Goal: Communication & Community: Answer question/provide support

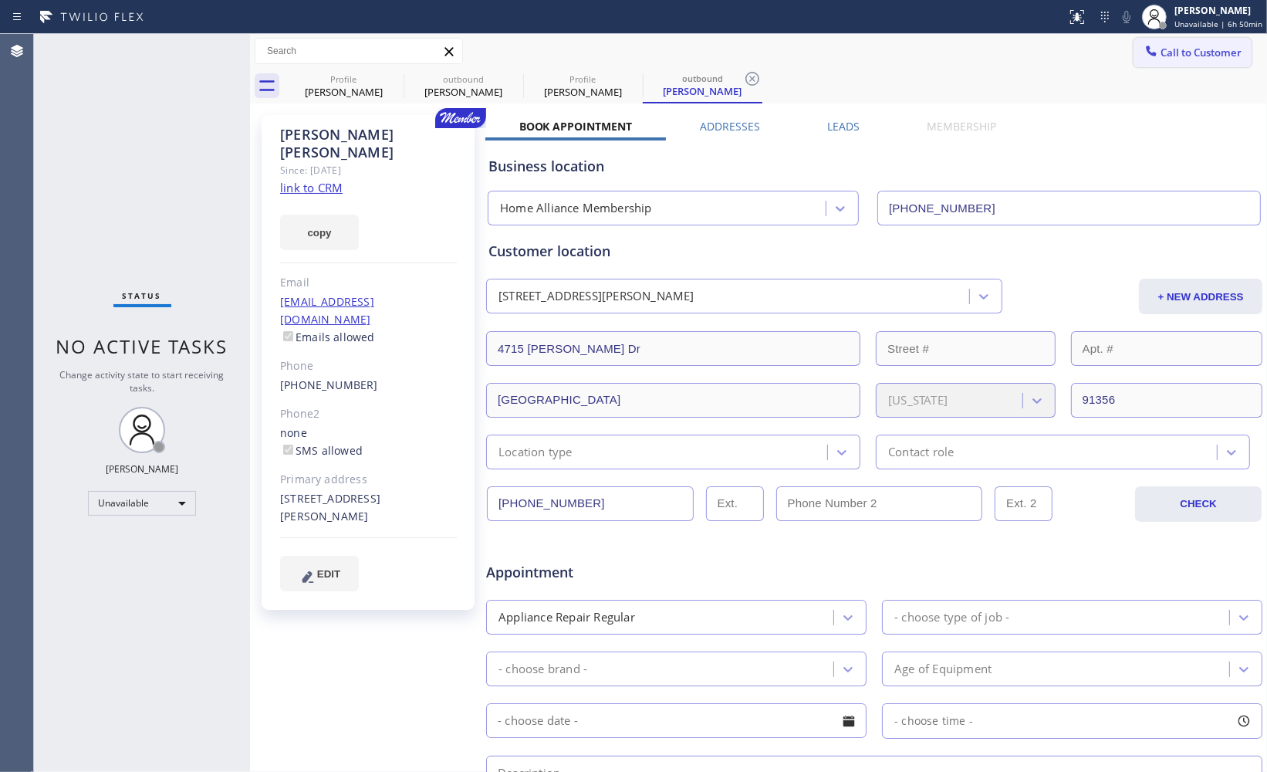
click at [1140, 63] on button "Call to Customer" at bounding box center [1192, 52] width 118 height 29
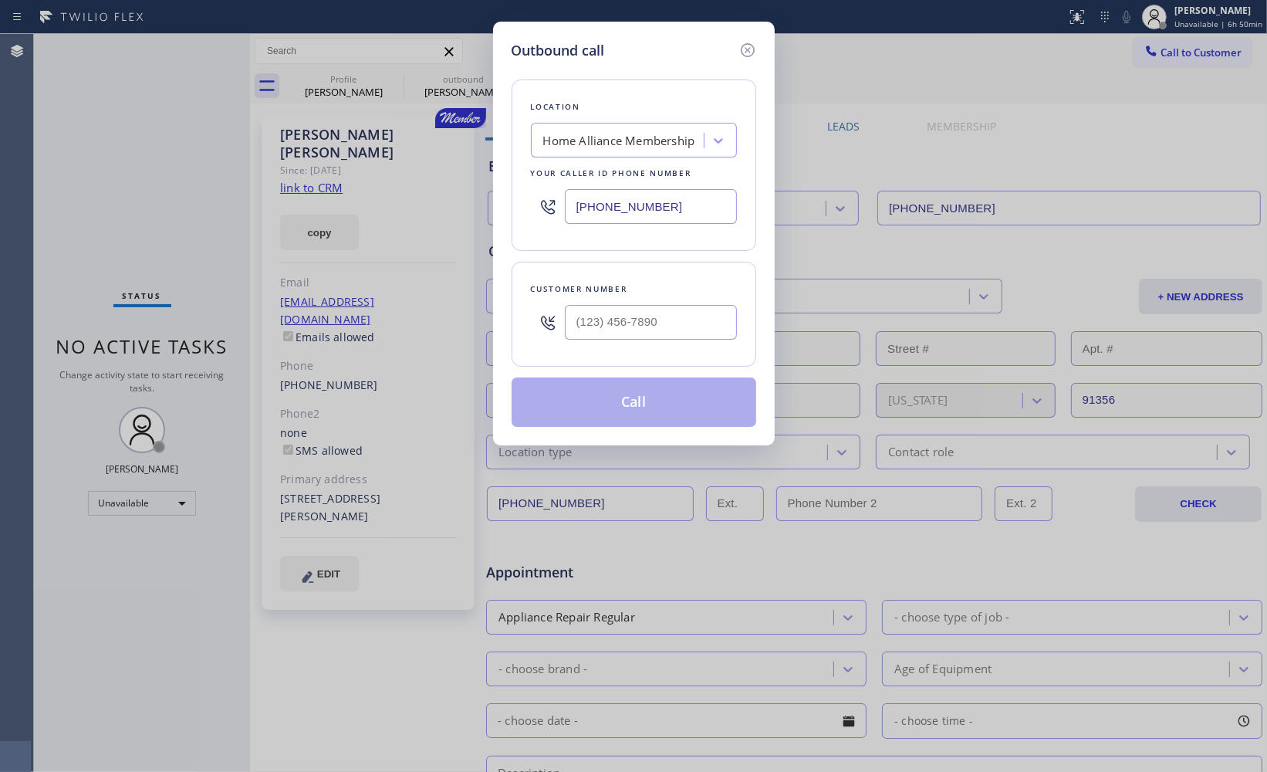
type input "(___) ___-____"
click at [680, 322] on input "(___) ___-____" at bounding box center [651, 322] width 172 height 35
click at [974, 144] on div "Outbound call Location Home Alliance Membership Your caller id phone number [PH…" at bounding box center [633, 386] width 1267 height 772
click at [693, 325] on input "(___) ___-____" at bounding box center [651, 322] width 172 height 35
paste input "818) 307-5351"
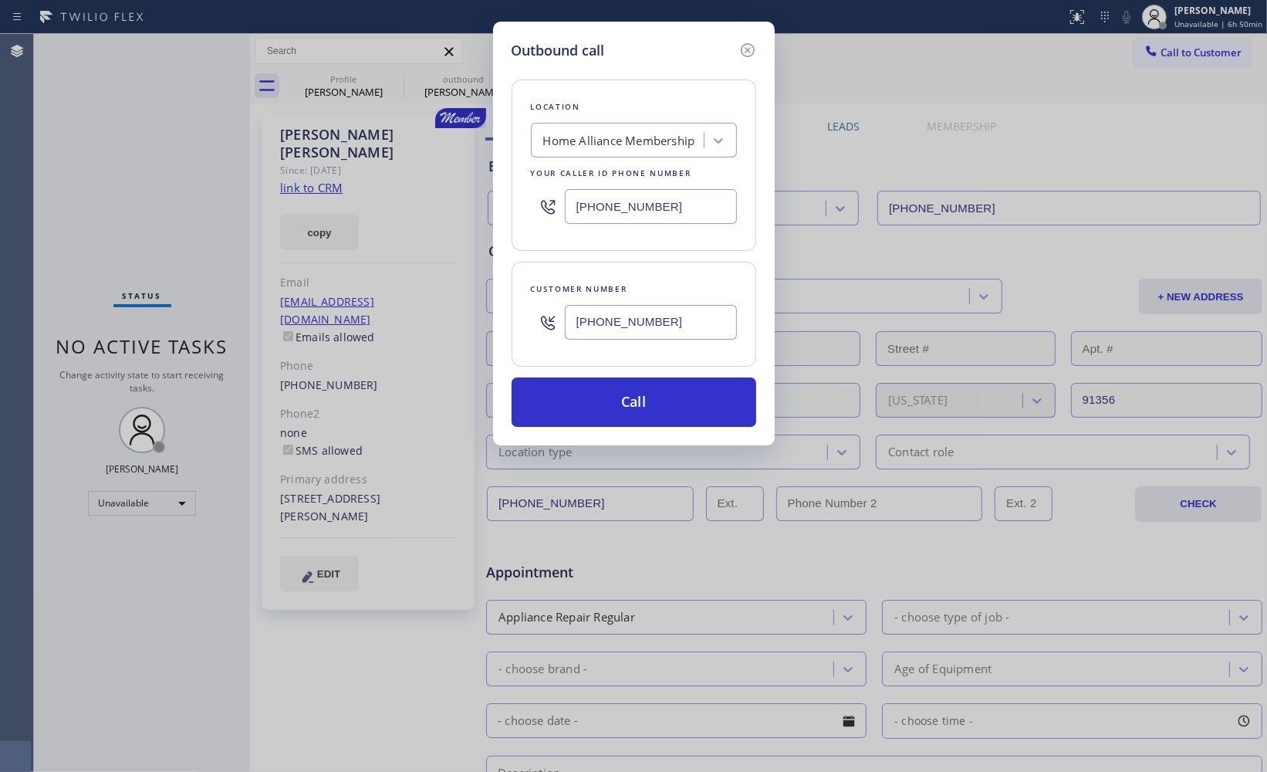
type input "[PHONE_NUMBER]"
click at [125, 267] on div "Outbound call Location Home Alliance Membership Your caller id phone number [PH…" at bounding box center [633, 386] width 1267 height 772
click at [704, 267] on div "Customer number [PHONE_NUMBER]" at bounding box center [634, 314] width 245 height 105
click at [132, 596] on div "Outbound call Location Home Alliance Membership Your caller id phone number [PH…" at bounding box center [633, 386] width 1267 height 772
click at [664, 262] on div "Customer number [PHONE_NUMBER]" at bounding box center [634, 314] width 245 height 105
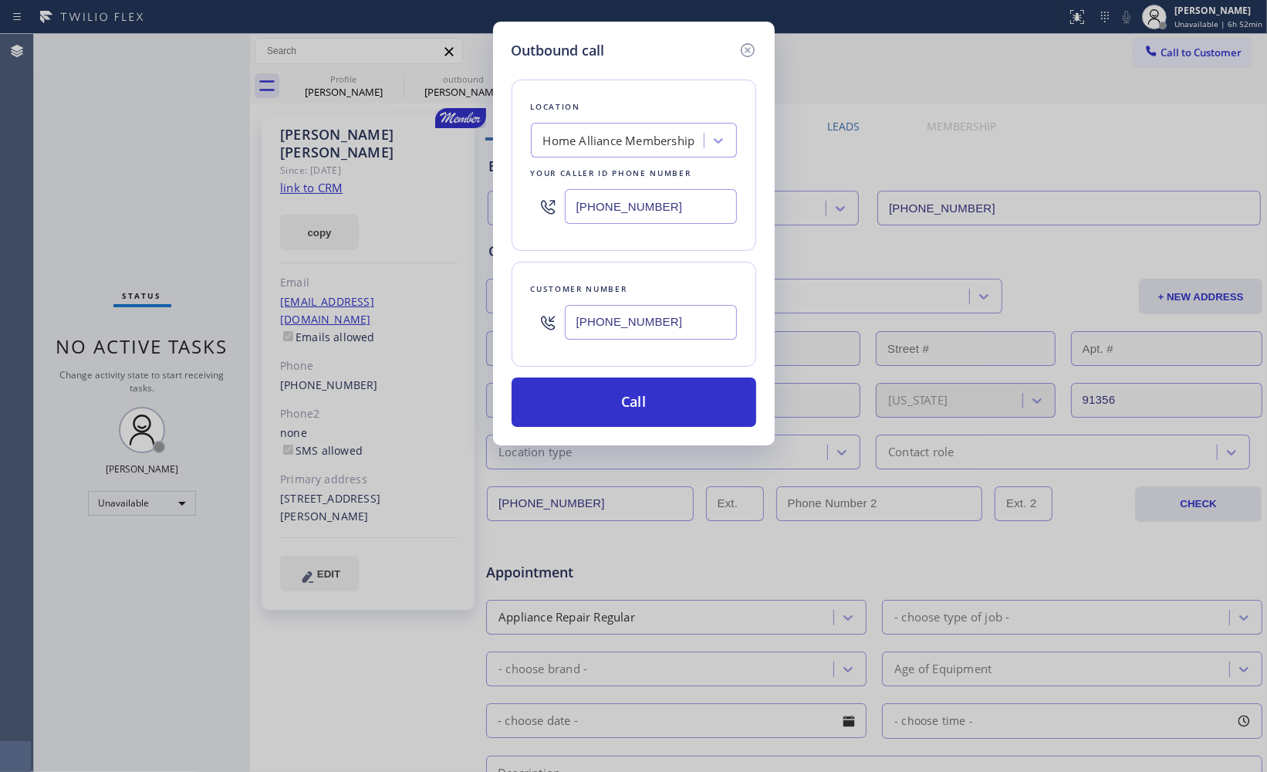
click at [140, 157] on div "Outbound call Location Home Alliance Membership Your caller id phone number [PH…" at bounding box center [633, 386] width 1267 height 772
click at [620, 397] on button "Call" at bounding box center [634, 401] width 245 height 49
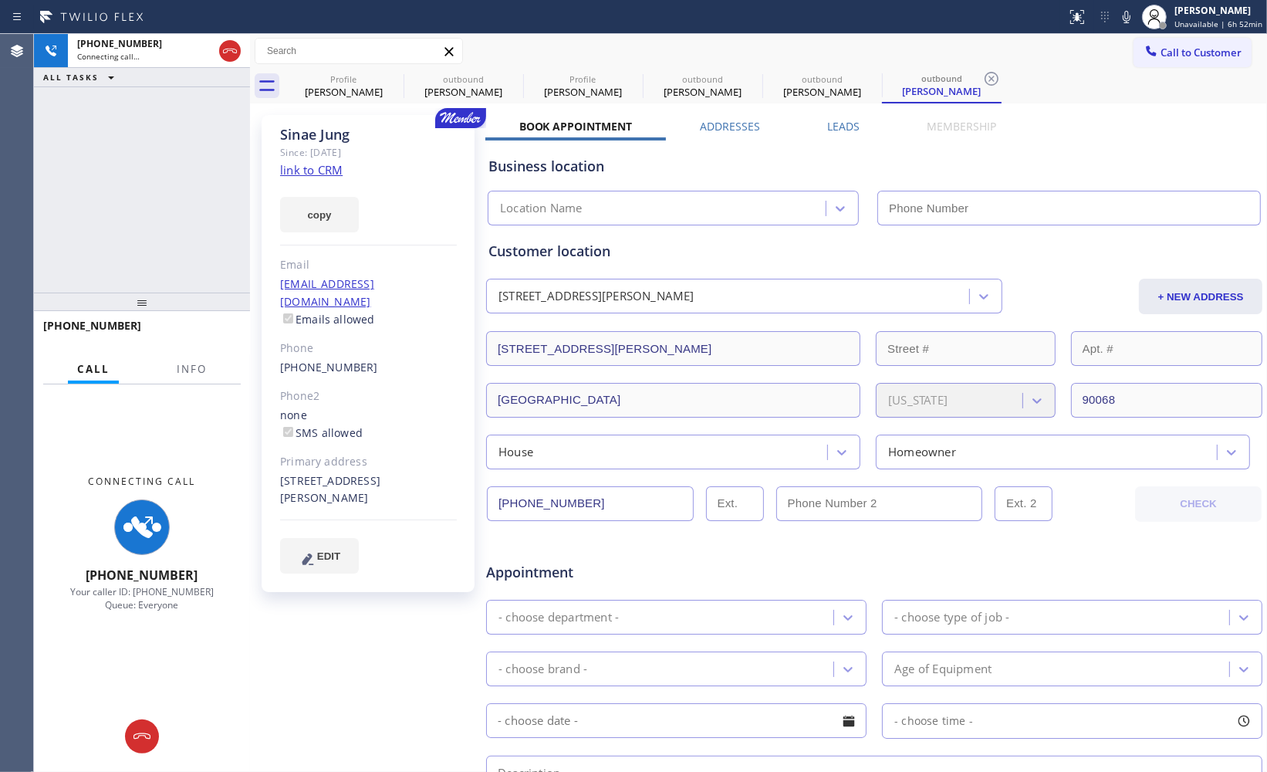
click at [320, 172] on link "link to CRM" at bounding box center [311, 169] width 62 height 15
type input "[PHONE_NUMBER]"
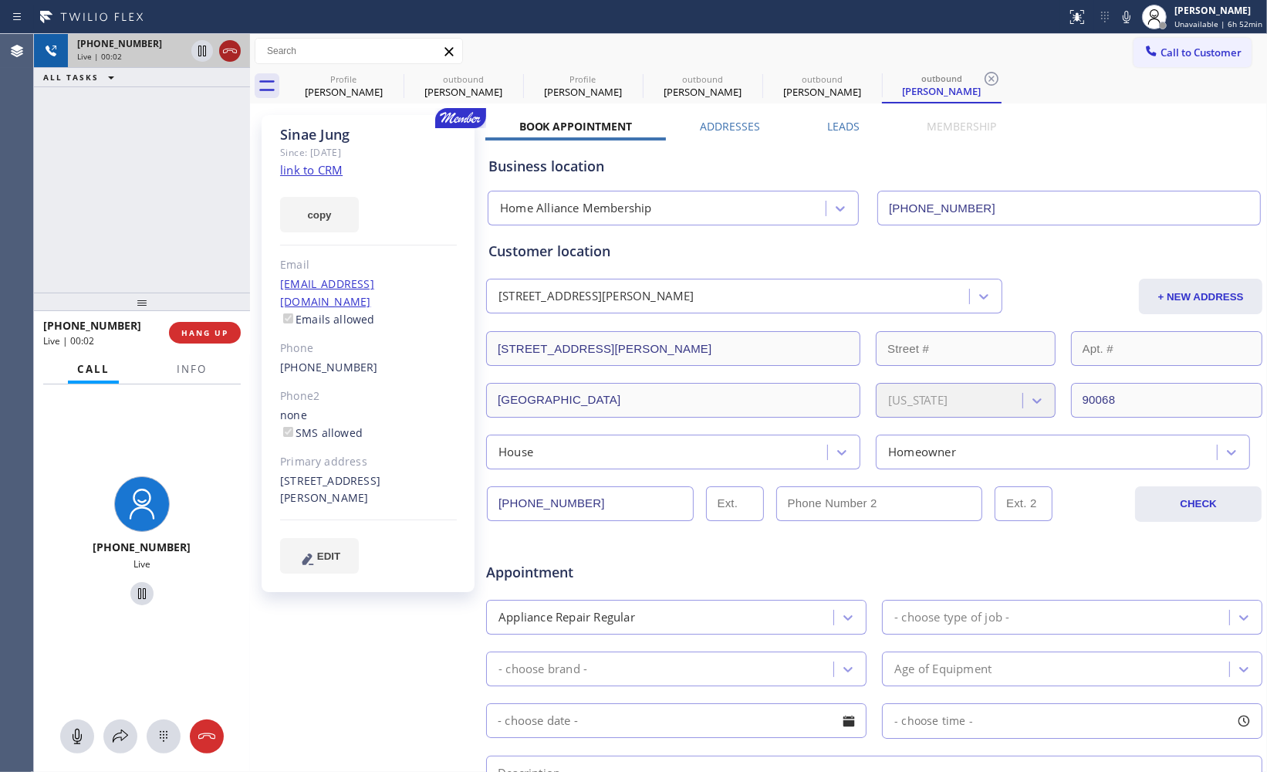
click at [228, 54] on icon at bounding box center [230, 51] width 19 height 19
click at [187, 195] on div "[PHONE_NUMBER] Live | 00:02 ALL TASKS ALL TASKS ACTIVE TASKS TASKS IN WRAP UP" at bounding box center [142, 163] width 216 height 258
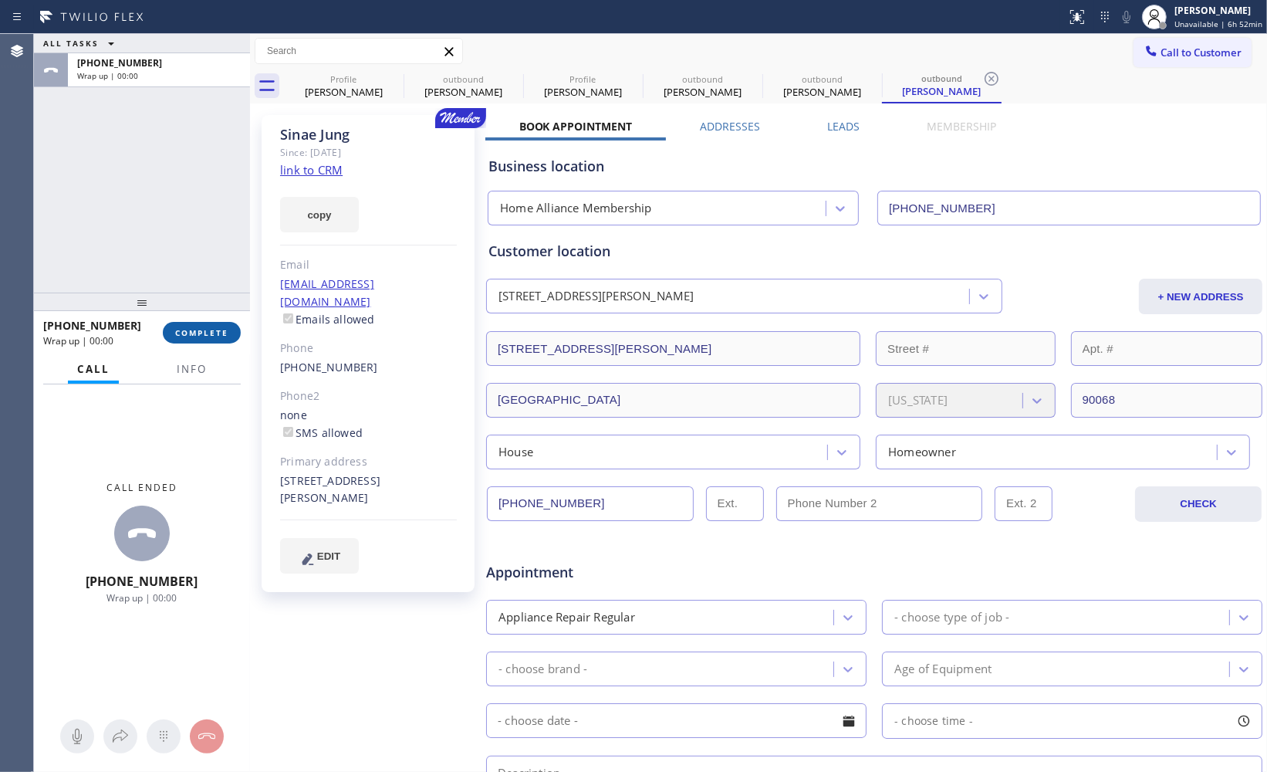
click at [197, 332] on span "COMPLETE" at bounding box center [201, 332] width 53 height 11
drag, startPoint x: 194, startPoint y: 250, endPoint x: 202, endPoint y: 253, distance: 8.3
click at [194, 250] on div "ALL TASKS ALL TASKS ACTIVE TASKS TASKS IN WRAP UP [PHONE_NUMBER] Wrap up | 00:00" at bounding box center [142, 163] width 216 height 258
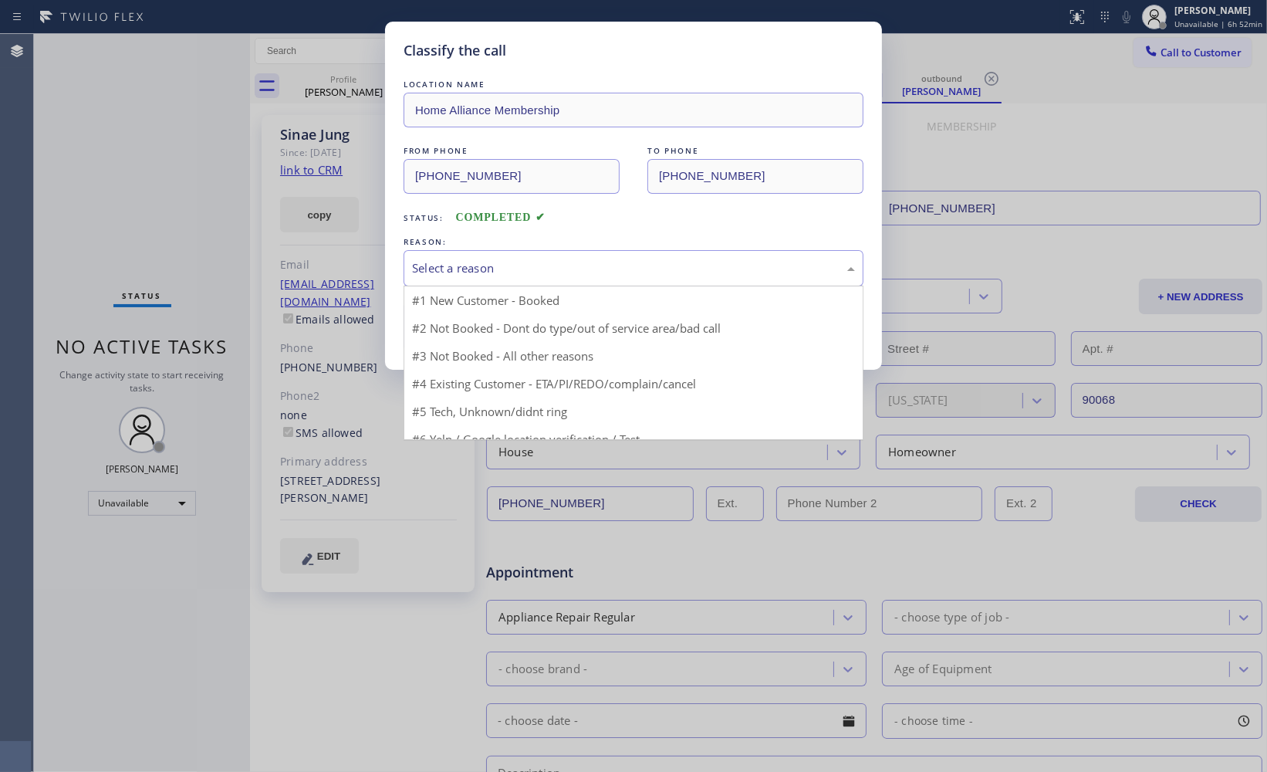
click at [466, 274] on div "Select a reason" at bounding box center [633, 268] width 443 height 18
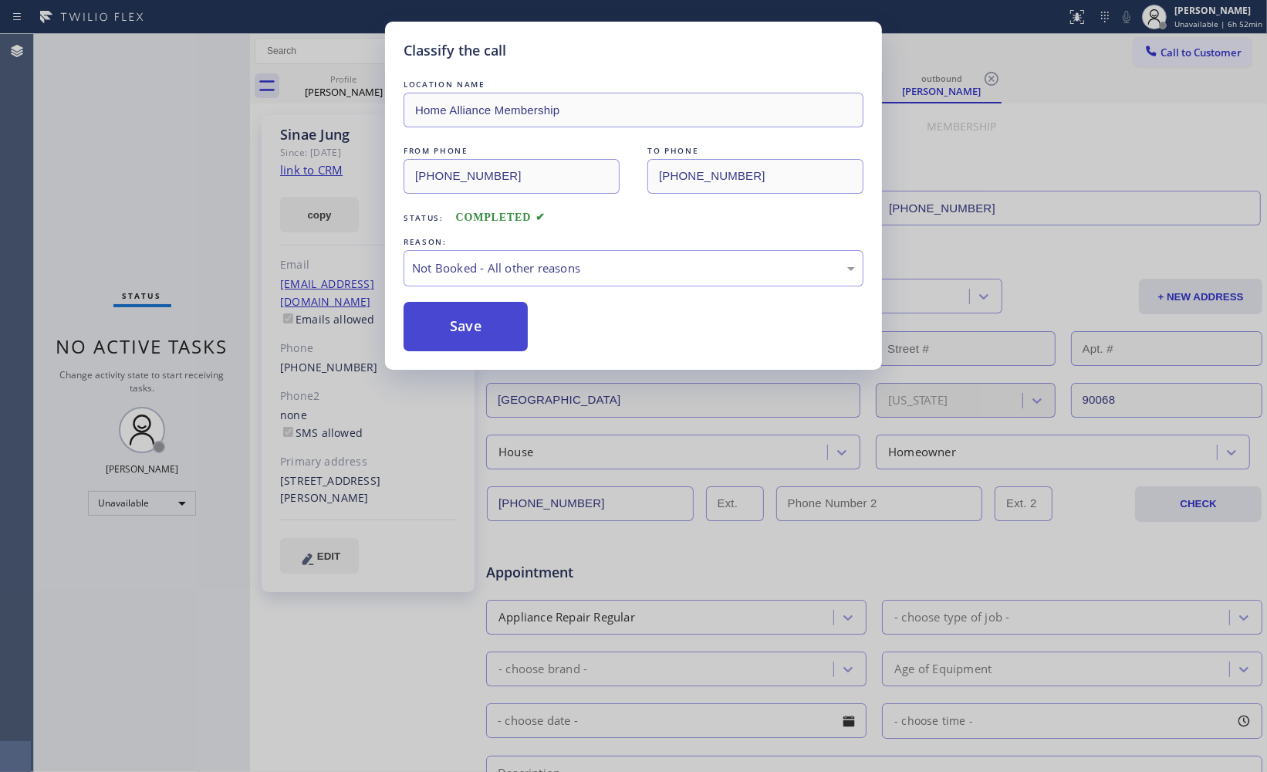
click at [471, 312] on button "Save" at bounding box center [466, 326] width 124 height 49
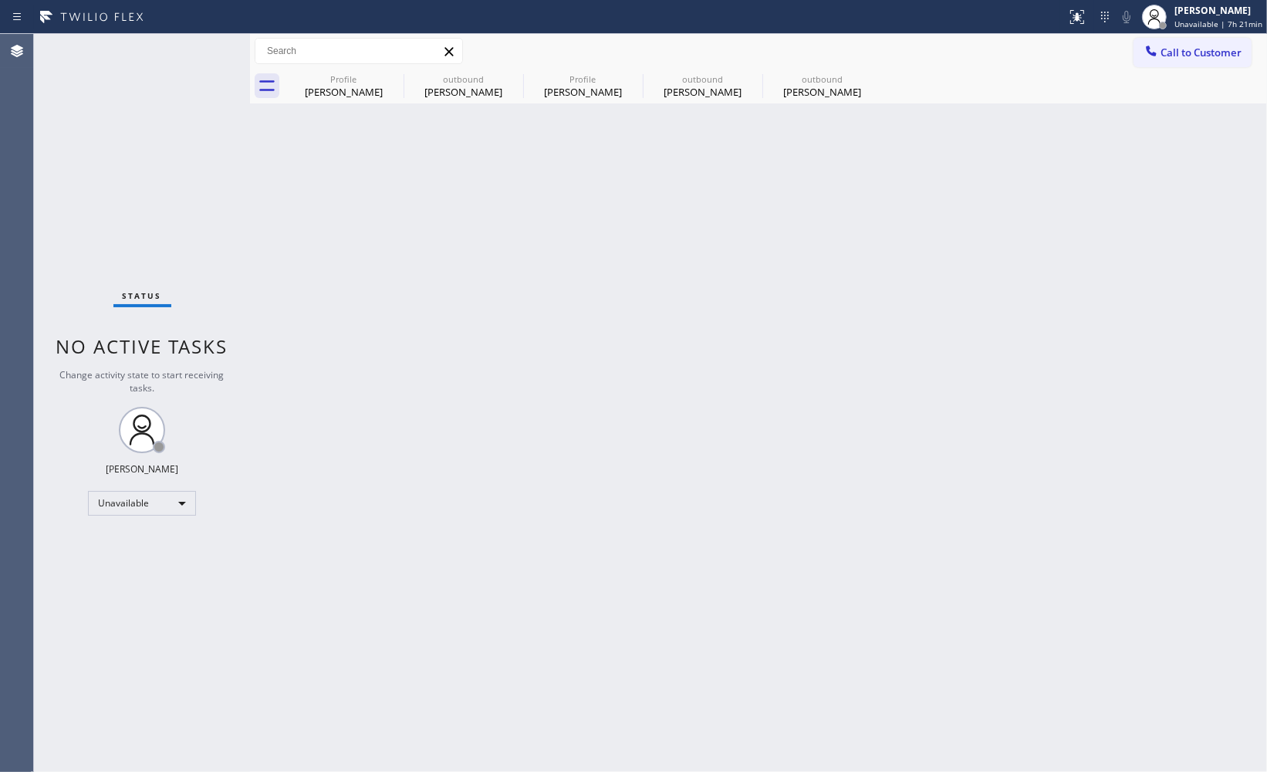
click at [803, 101] on div "outbound [PERSON_NAME]" at bounding box center [822, 86] width 117 height 35
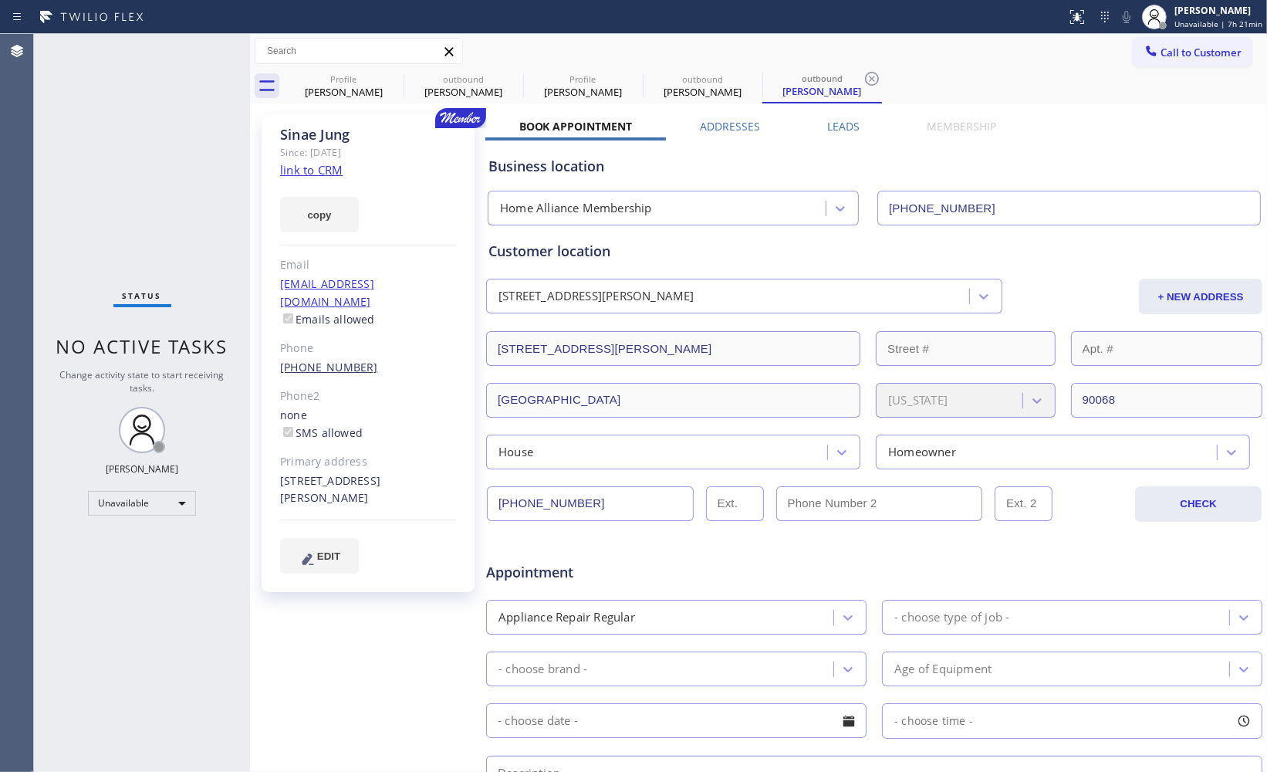
click at [334, 360] on link "[PHONE_NUMBER]" at bounding box center [329, 367] width 98 height 15
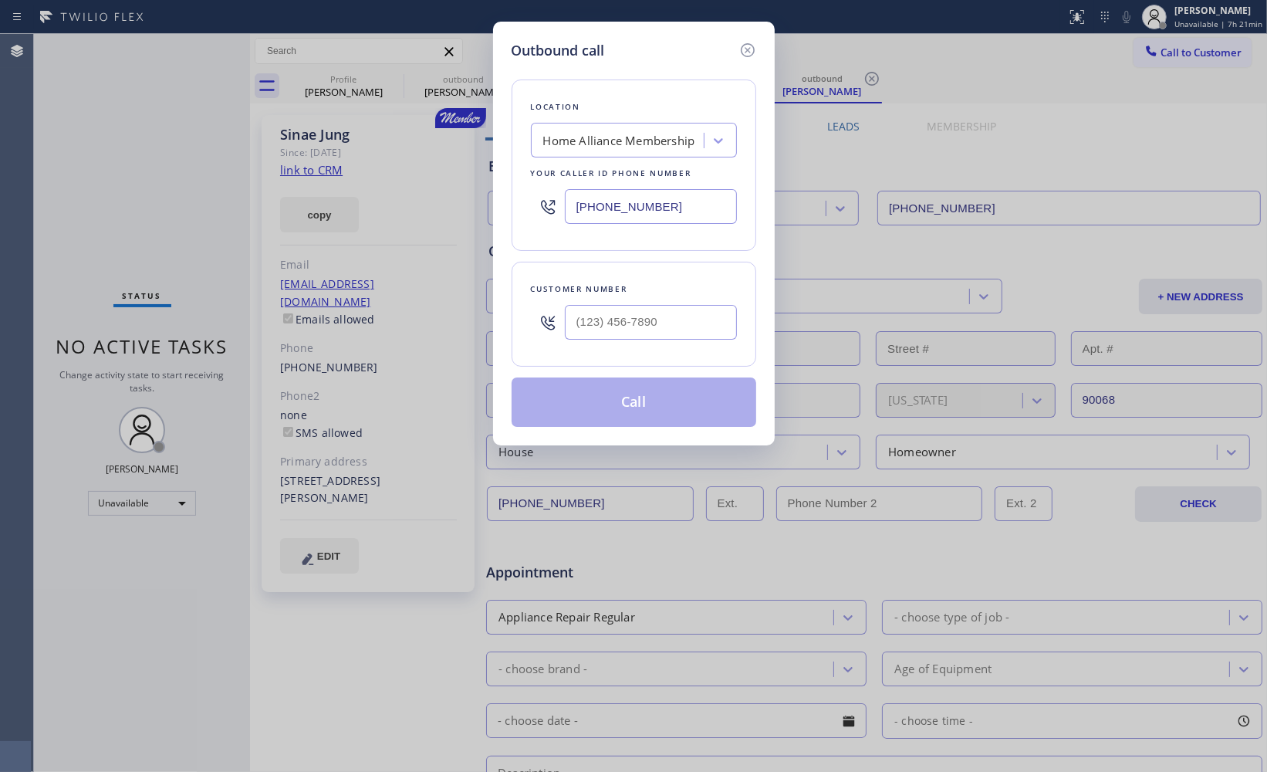
type input "[PHONE_NUMBER]"
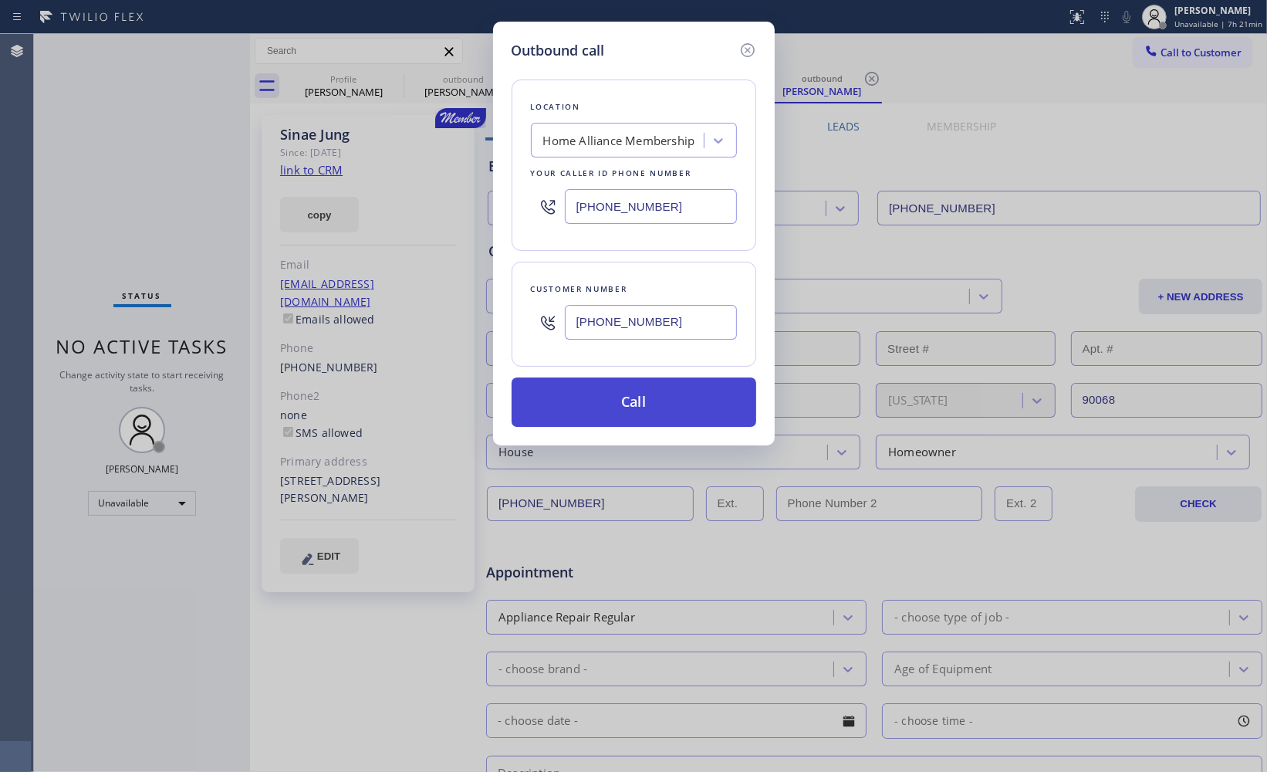
click at [654, 400] on button "Call" at bounding box center [634, 401] width 245 height 49
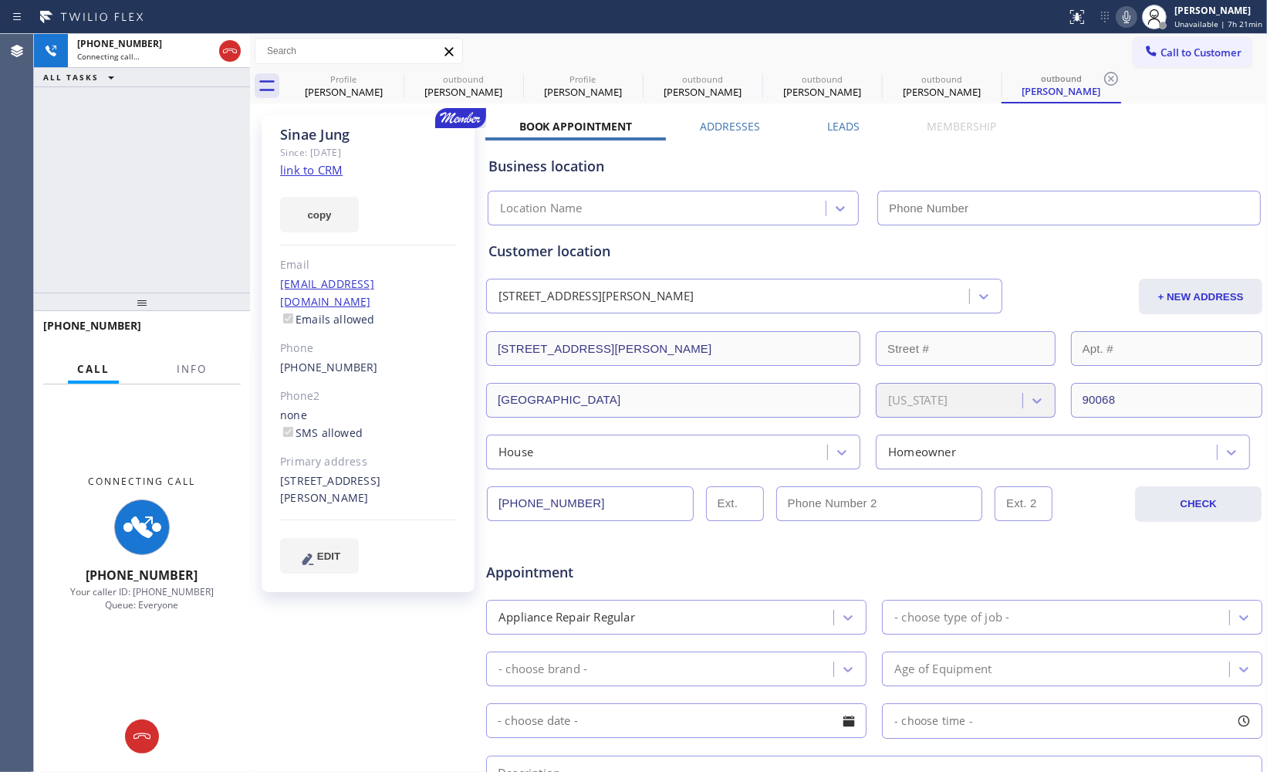
type input "[PHONE_NUMBER]"
click at [1123, 19] on icon at bounding box center [1127, 17] width 8 height 12
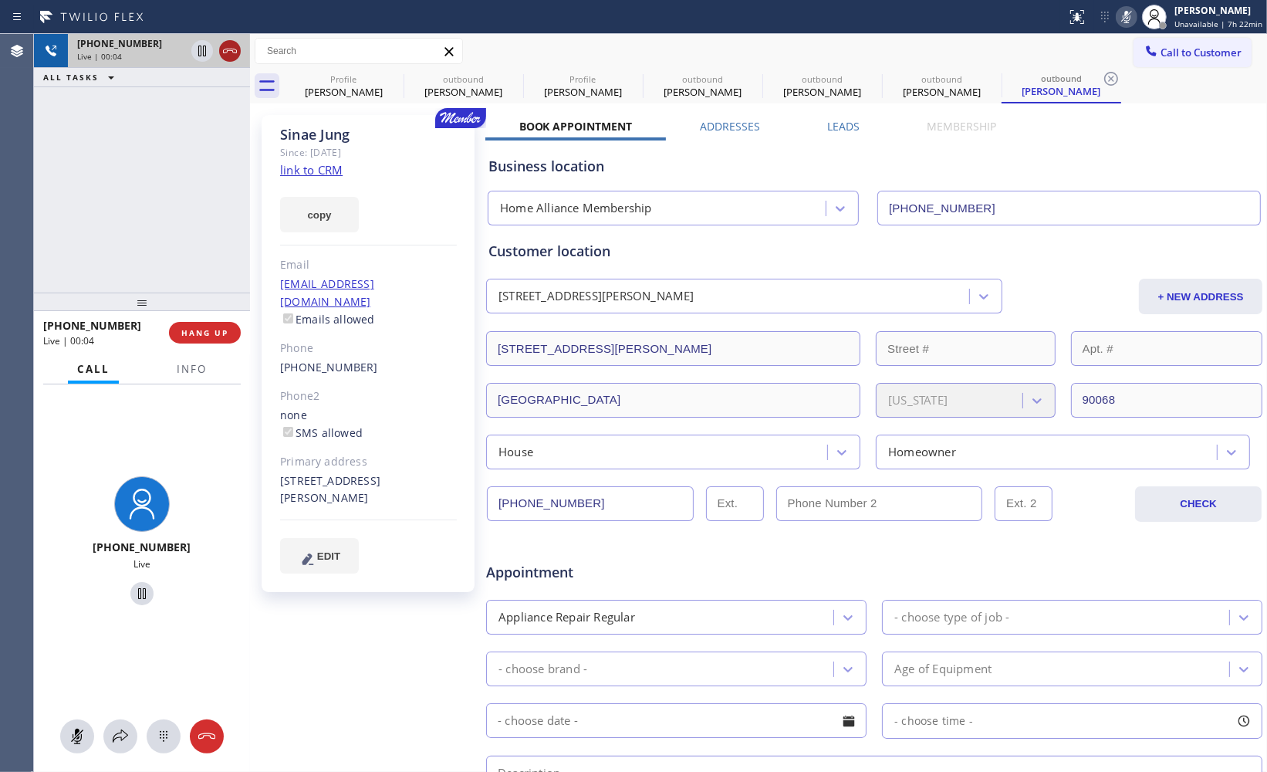
click at [235, 59] on icon at bounding box center [230, 51] width 19 height 19
click at [179, 199] on div "[PHONE_NUMBER] Live | 00:04 ALL TASKS ALL TASKS ACTIVE TASKS TASKS IN WRAP UP" at bounding box center [142, 163] width 216 height 258
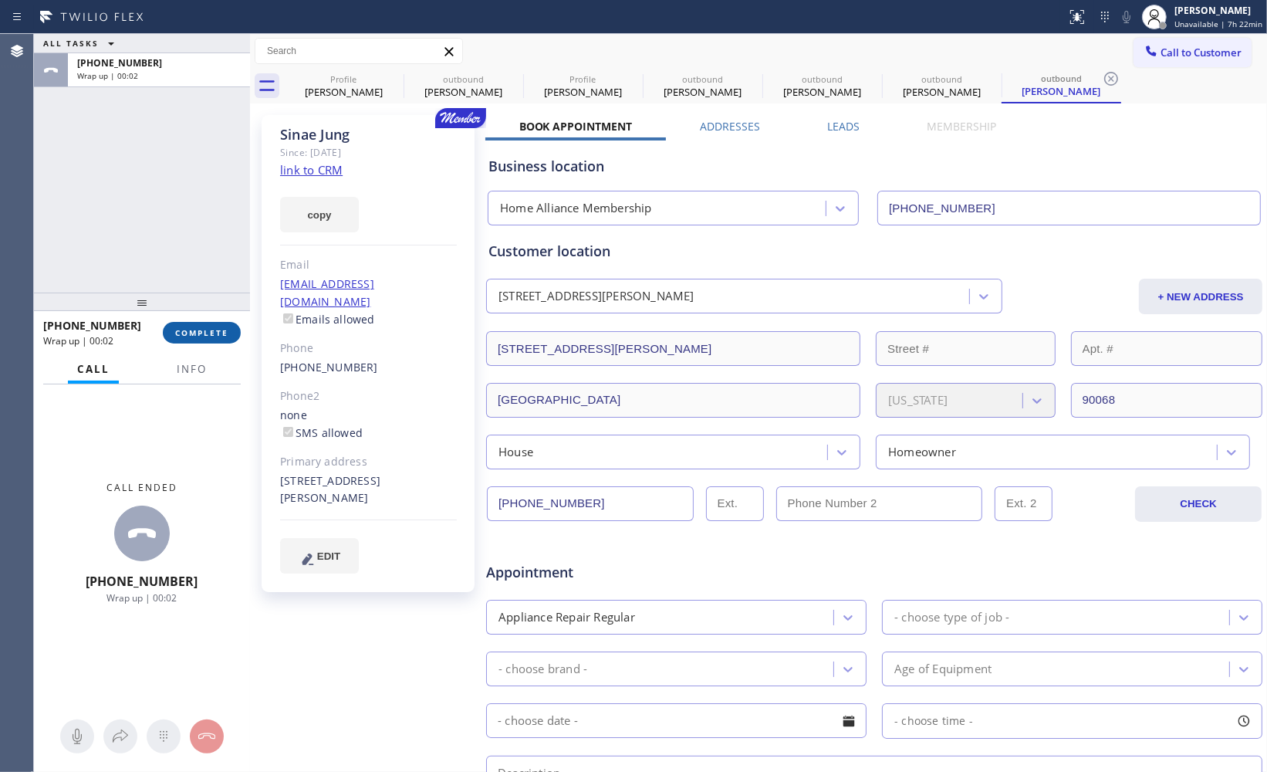
click at [212, 334] on span "COMPLETE" at bounding box center [201, 332] width 53 height 11
click at [174, 252] on div "ALL TASKS ALL TASKS ACTIVE TASKS TASKS IN WRAP UP [PHONE_NUMBER] Wrap up | 00:03" at bounding box center [142, 163] width 216 height 258
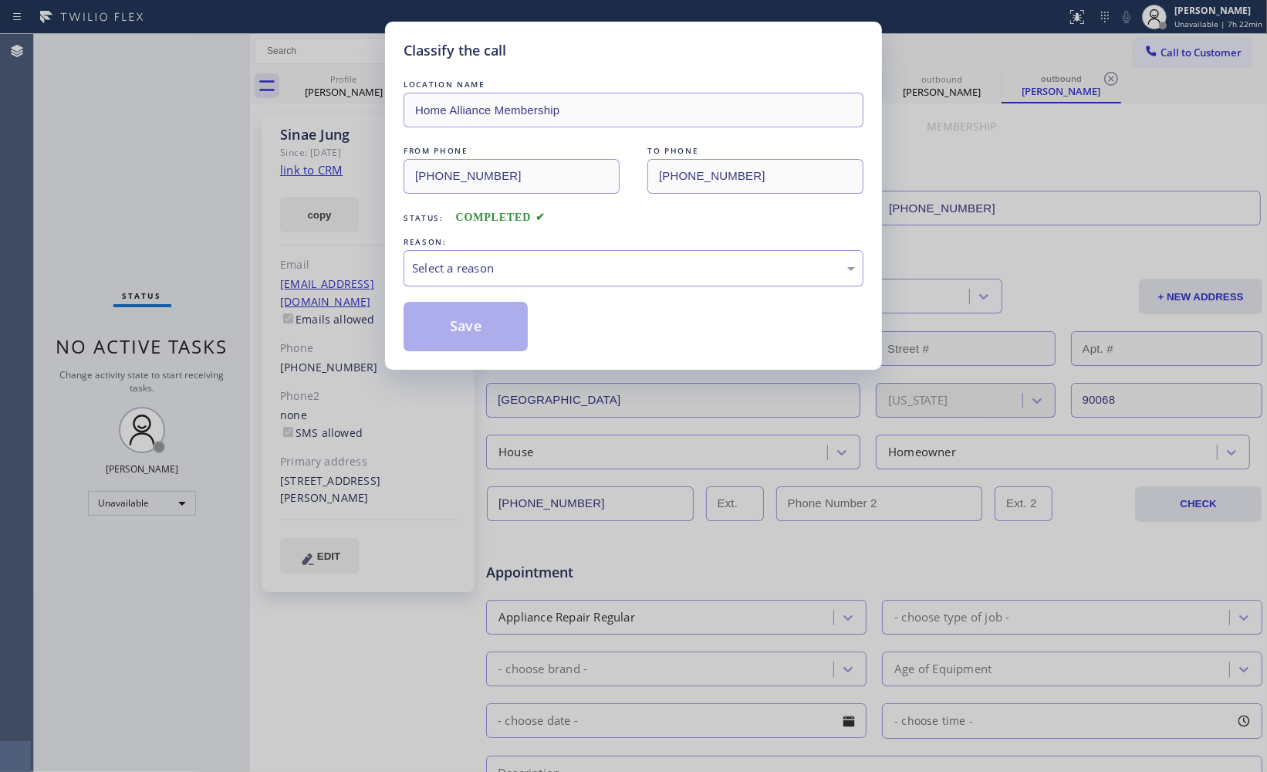
click at [682, 285] on div "Select a reason" at bounding box center [634, 268] width 460 height 36
click at [495, 326] on button "Save" at bounding box center [466, 326] width 124 height 49
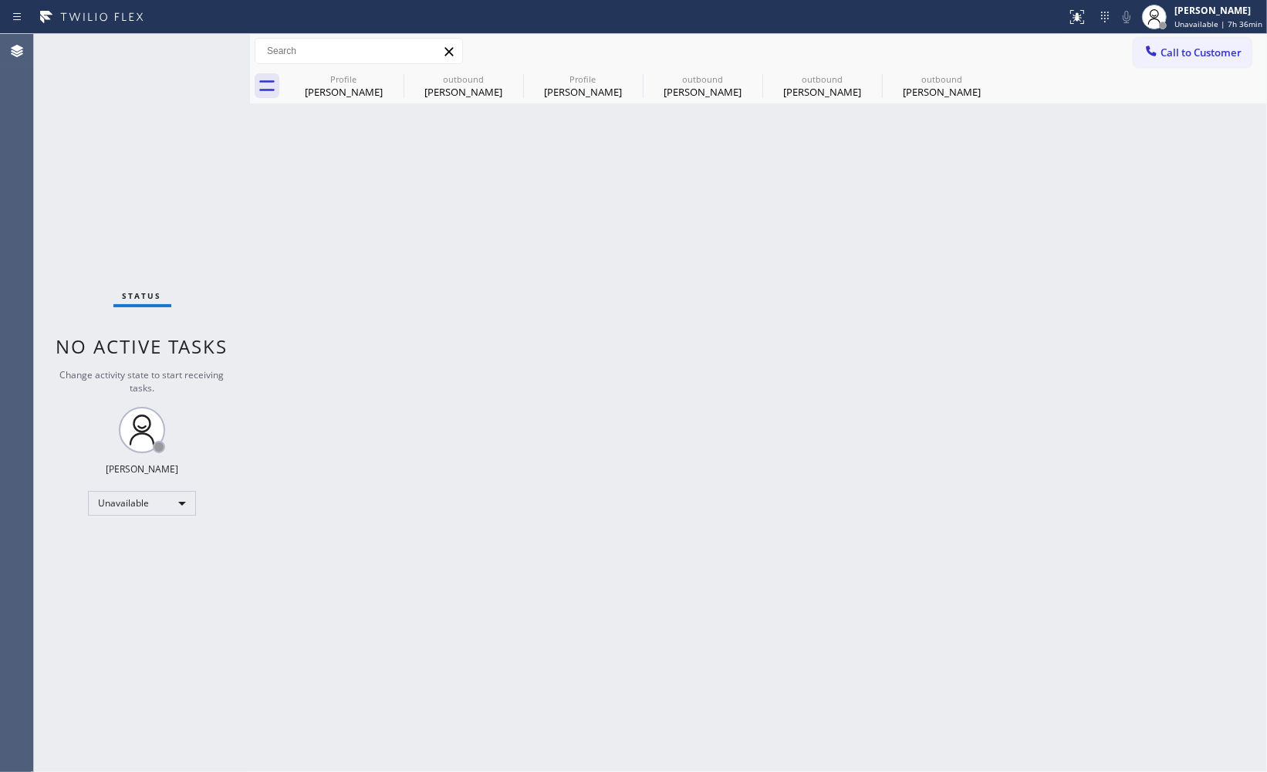
click at [1212, 34] on div "Call to Customer Outbound call Location Home Alliance Membership Your caller id…" at bounding box center [758, 51] width 1017 height 35
click at [1209, 29] on span "Unavailable | 7h 36min" at bounding box center [1218, 24] width 88 height 11
click at [1170, 102] on button "Unavailable" at bounding box center [1190, 102] width 154 height 20
click at [1093, 366] on div "Back to Dashboard Change Sender ID Customers Technicians Select a contact Outbo…" at bounding box center [758, 403] width 1017 height 738
click at [1048, 299] on div "Back to Dashboard Change Sender ID Customers Technicians Select a contact Outbo…" at bounding box center [758, 403] width 1017 height 738
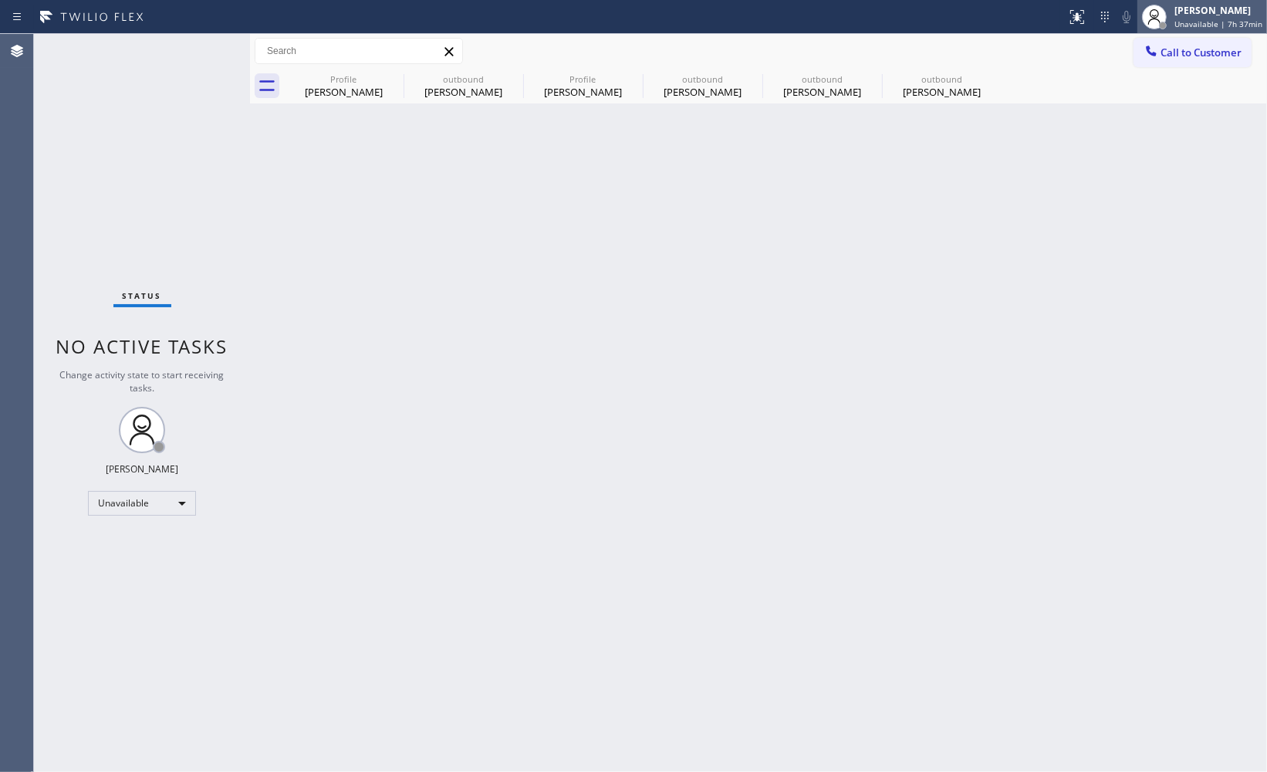
click at [1197, 19] on span "Unavailable | 7h 37min" at bounding box center [1218, 24] width 88 height 11
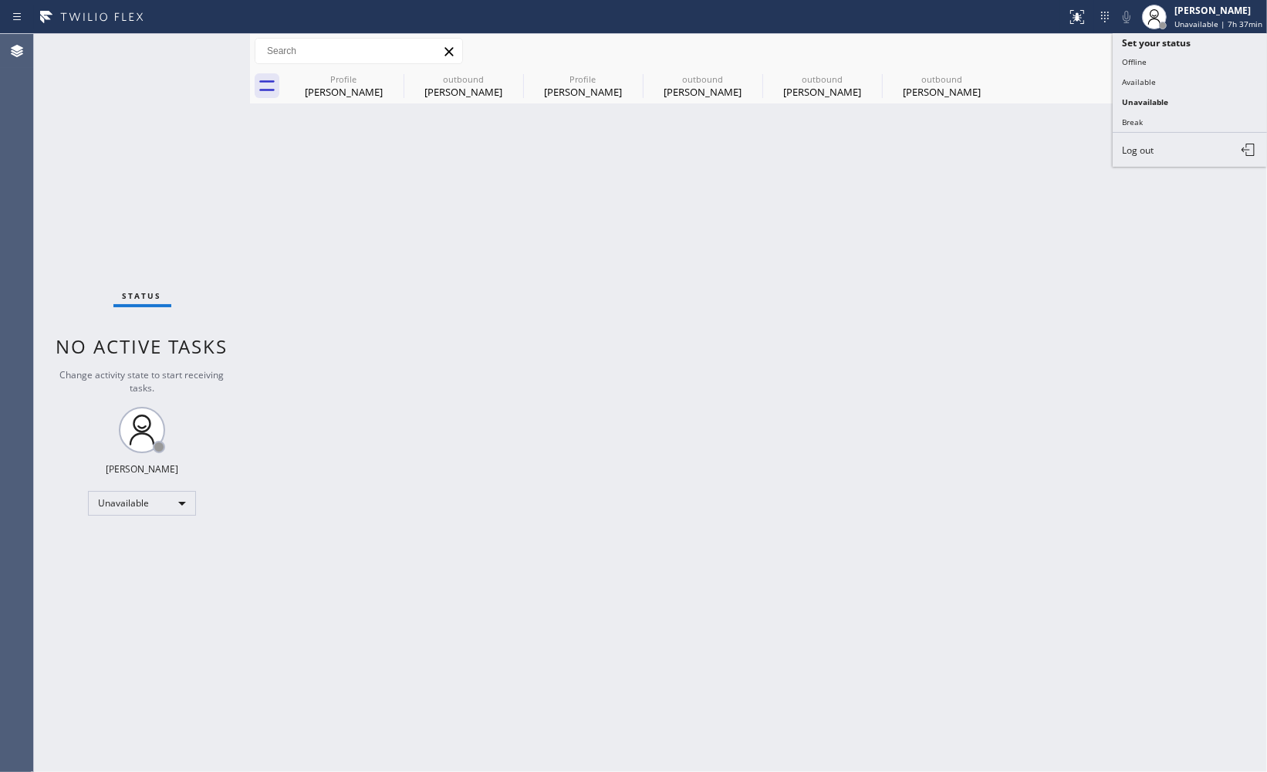
click at [922, 278] on div "Back to Dashboard Change Sender ID Customers Technicians Select a contact Outbo…" at bounding box center [758, 403] width 1017 height 738
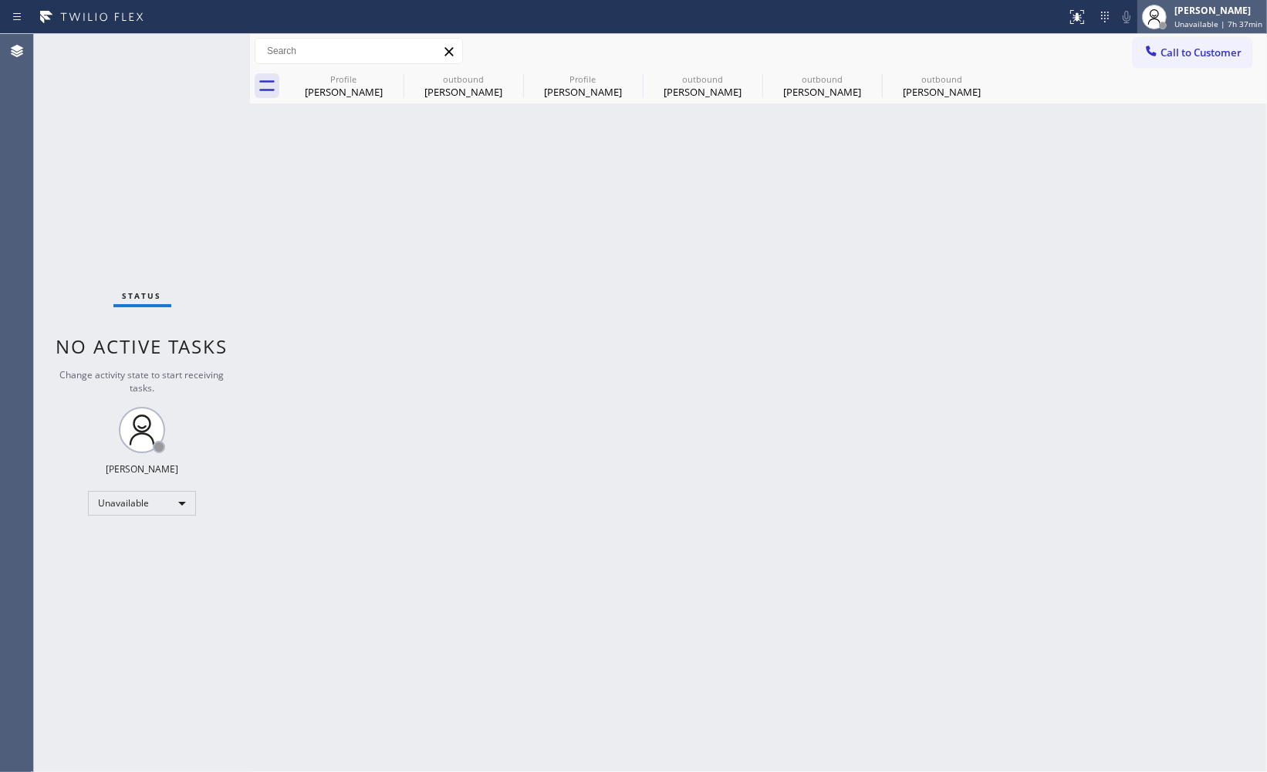
click at [1175, 19] on span "Unavailable | 7h 37min" at bounding box center [1218, 24] width 88 height 11
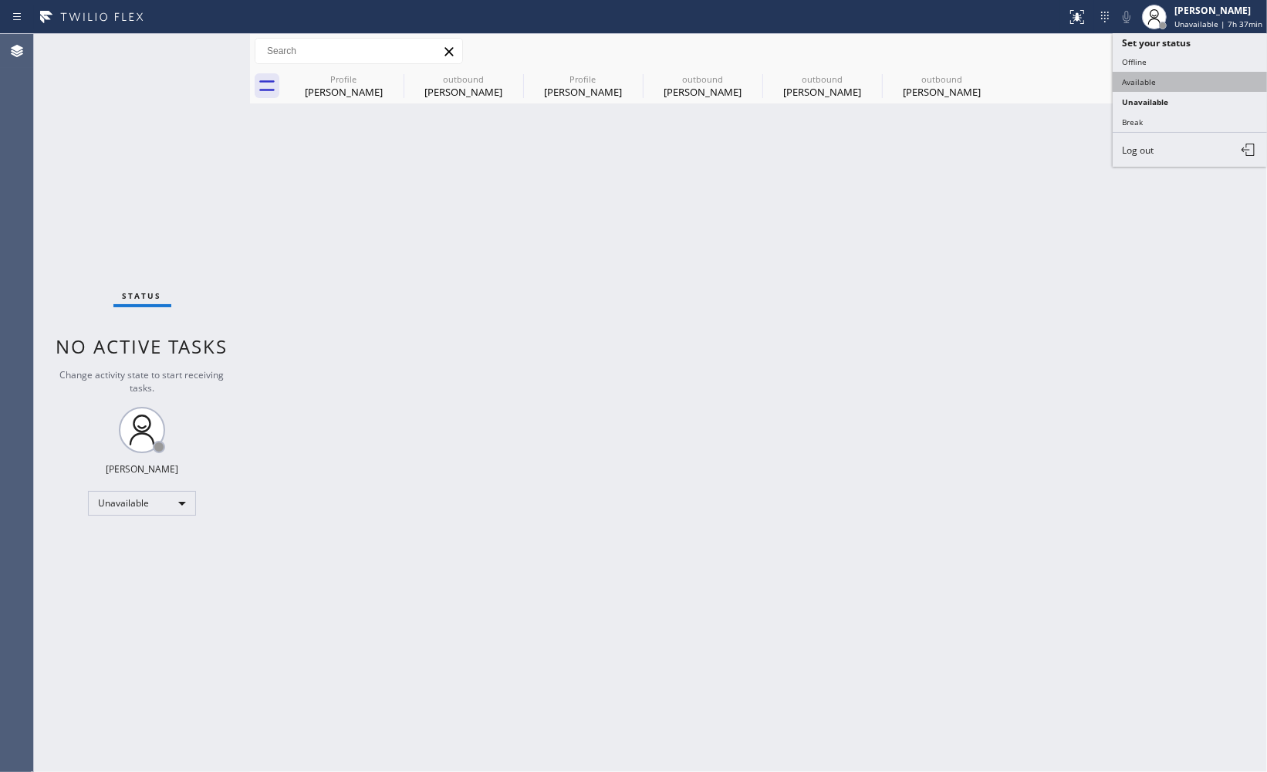
click at [1160, 79] on button "Available" at bounding box center [1190, 82] width 154 height 20
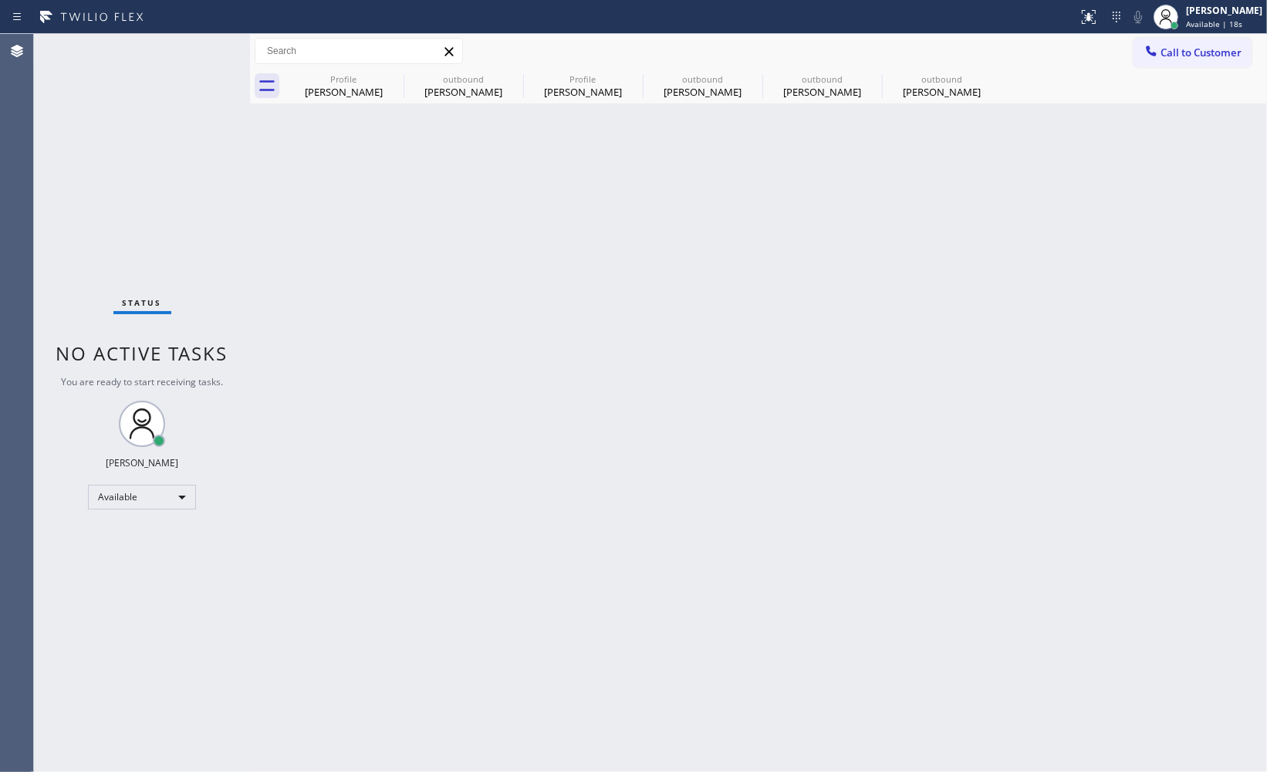
click at [90, 208] on div "Status No active tasks You are ready to start receiving tasks. [PERSON_NAME] Av…" at bounding box center [142, 403] width 216 height 738
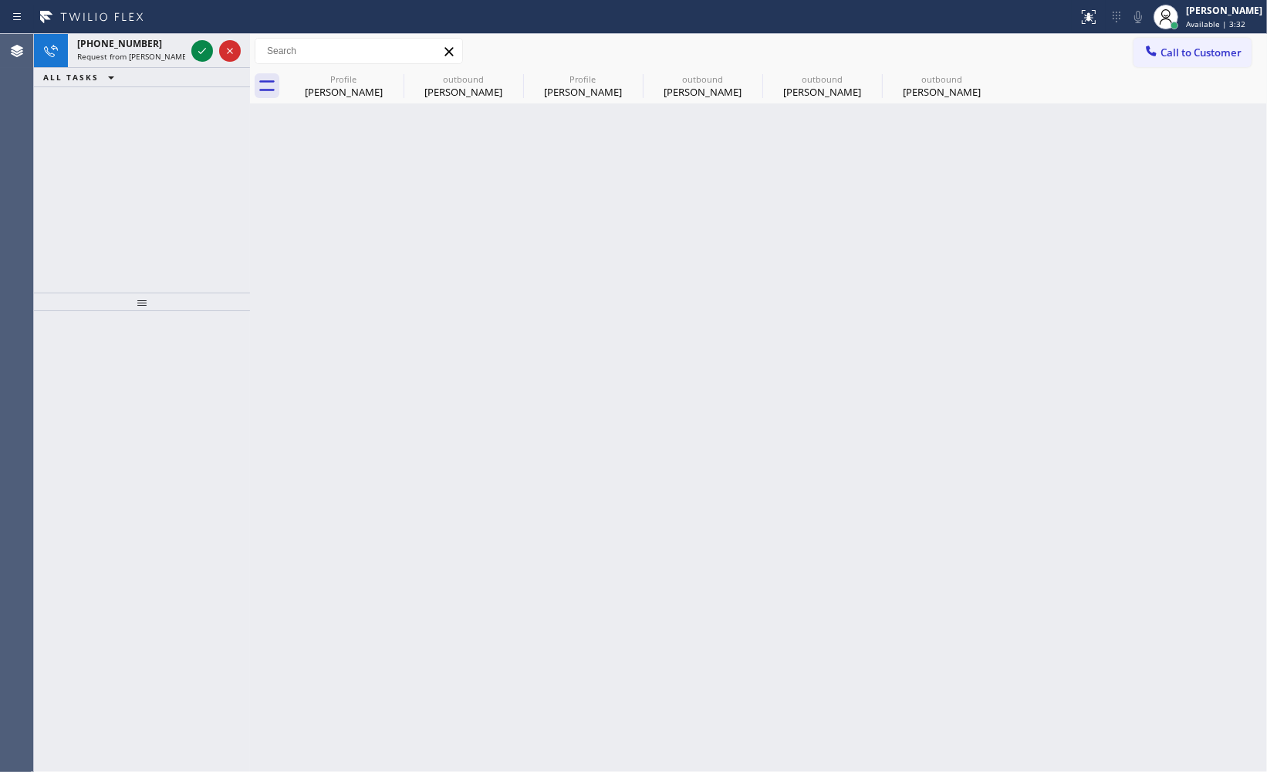
click at [94, 150] on div "[PHONE_NUMBER] Request from [PERSON_NAME] (direct) ALL TASKS ALL TASKS ACTIVE T…" at bounding box center [142, 163] width 216 height 258
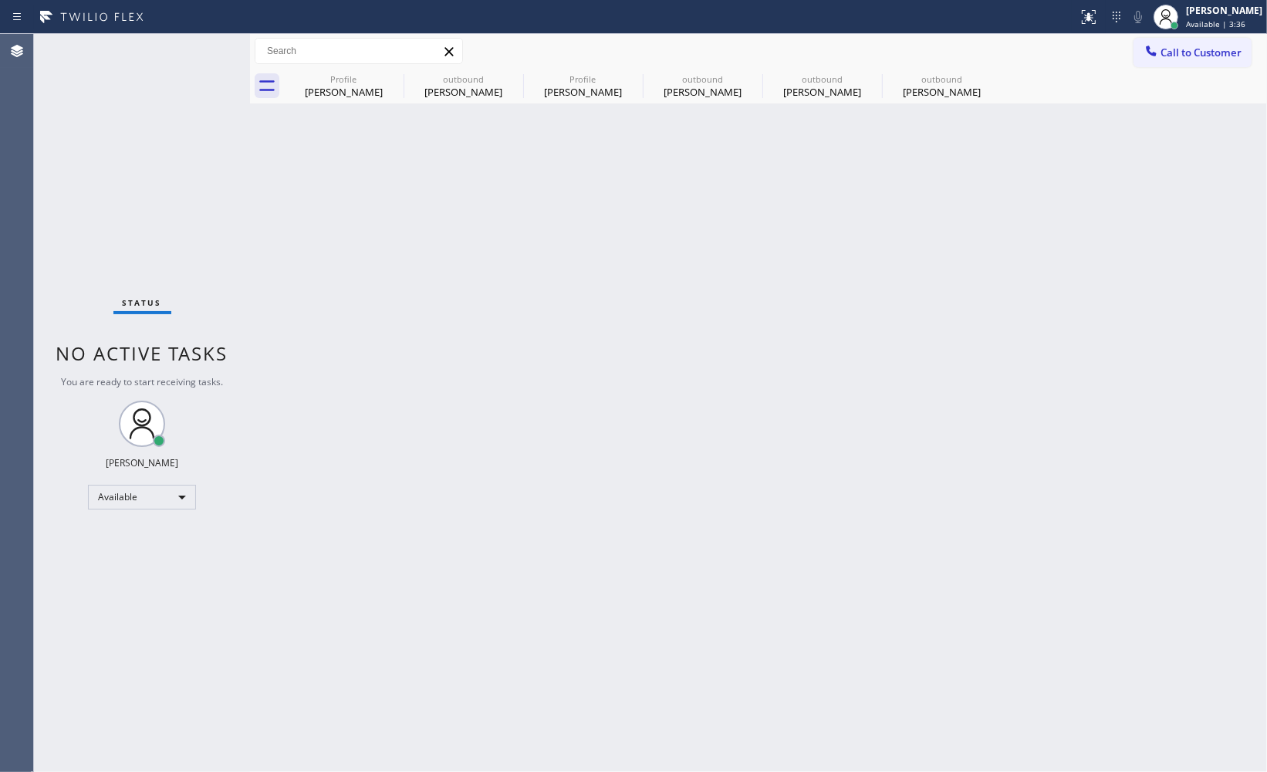
click at [488, 404] on div "Back to Dashboard Change Sender ID Customers Technicians Select a contact Outbo…" at bounding box center [758, 403] width 1017 height 738
click at [1114, 445] on div "Back to Dashboard Change Sender ID Customers Technicians Select a contact Outbo…" at bounding box center [758, 403] width 1017 height 738
click at [90, 631] on div "Status No active tasks You are ready to start receiving tasks. [PERSON_NAME] Av…" at bounding box center [142, 403] width 216 height 738
click at [205, 232] on div "Status No active tasks You are ready to start receiving tasks. [PERSON_NAME] Av…" at bounding box center [142, 403] width 216 height 738
click at [849, 397] on div "Back to Dashboard Change Sender ID Customers Technicians Select a contact Outbo…" at bounding box center [758, 403] width 1017 height 738
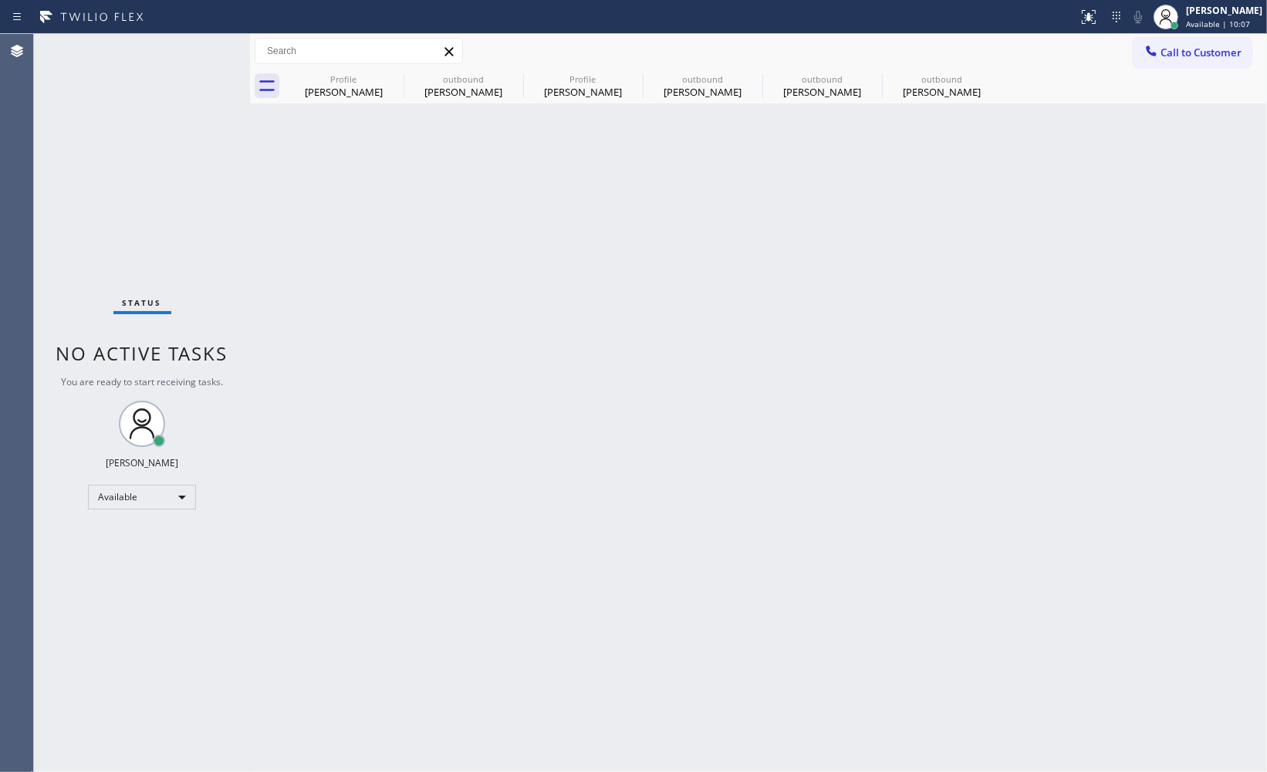
drag, startPoint x: 941, startPoint y: 390, endPoint x: 969, endPoint y: 235, distance: 157.5
click at [941, 389] on div "Back to Dashboard Change Sender ID Customers Technicians Select a contact Outbo…" at bounding box center [758, 403] width 1017 height 738
click at [268, 629] on div "Back to Dashboard Change Sender ID Customers Technicians Select a contact Outbo…" at bounding box center [758, 403] width 1017 height 738
click at [1059, 634] on div "Back to Dashboard Change Sender ID Customers Technicians Select a contact Outbo…" at bounding box center [758, 403] width 1017 height 738
click at [923, 90] on div "[PERSON_NAME]" at bounding box center [941, 92] width 117 height 14
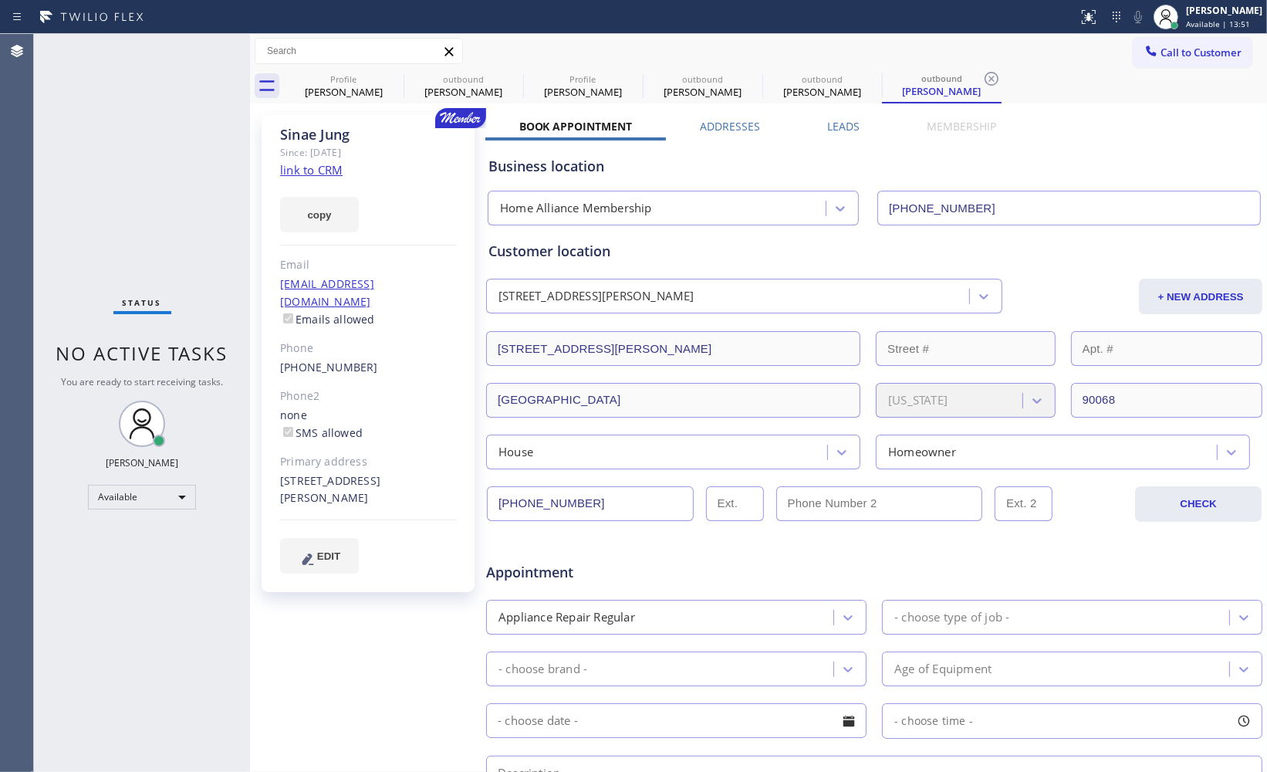
click at [326, 173] on link "link to CRM" at bounding box center [311, 169] width 62 height 15
click at [319, 360] on link "[PHONE_NUMBER]" at bounding box center [329, 367] width 98 height 15
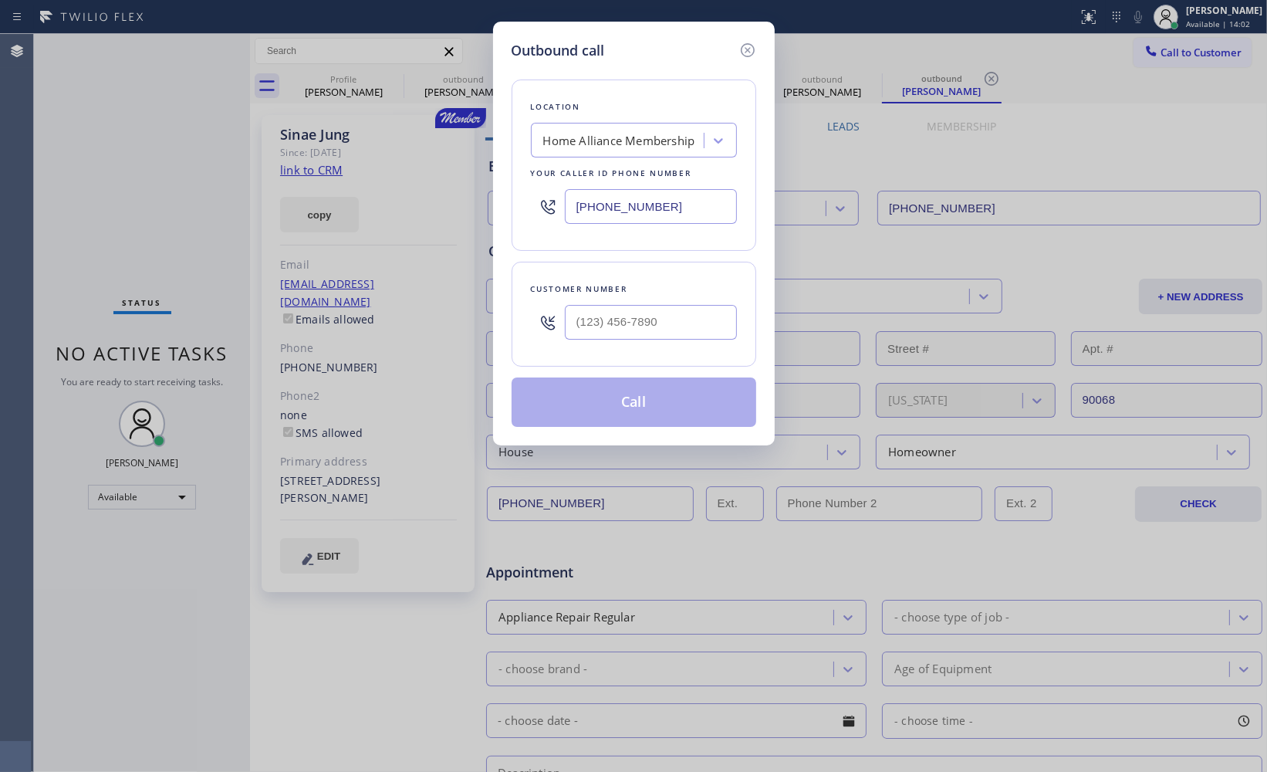
type input "[PHONE_NUMBER]"
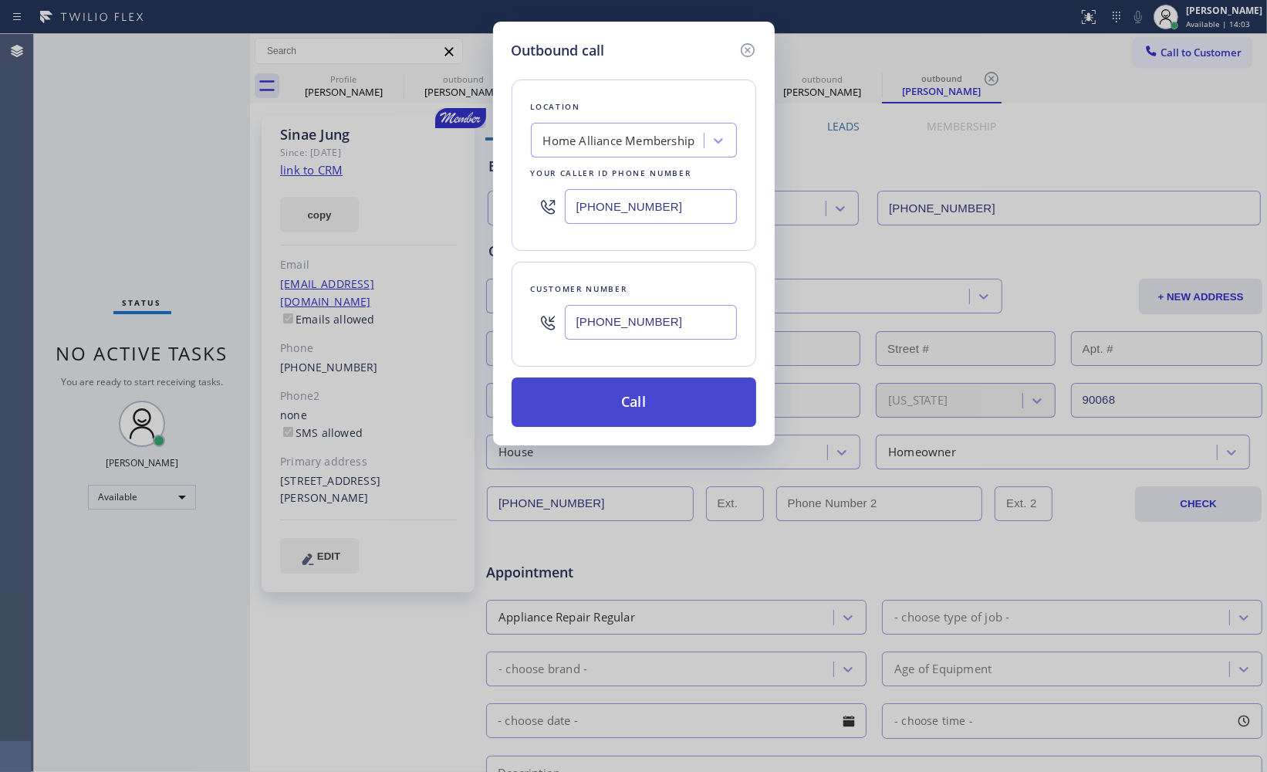
click at [672, 395] on button "Call" at bounding box center [634, 401] width 245 height 49
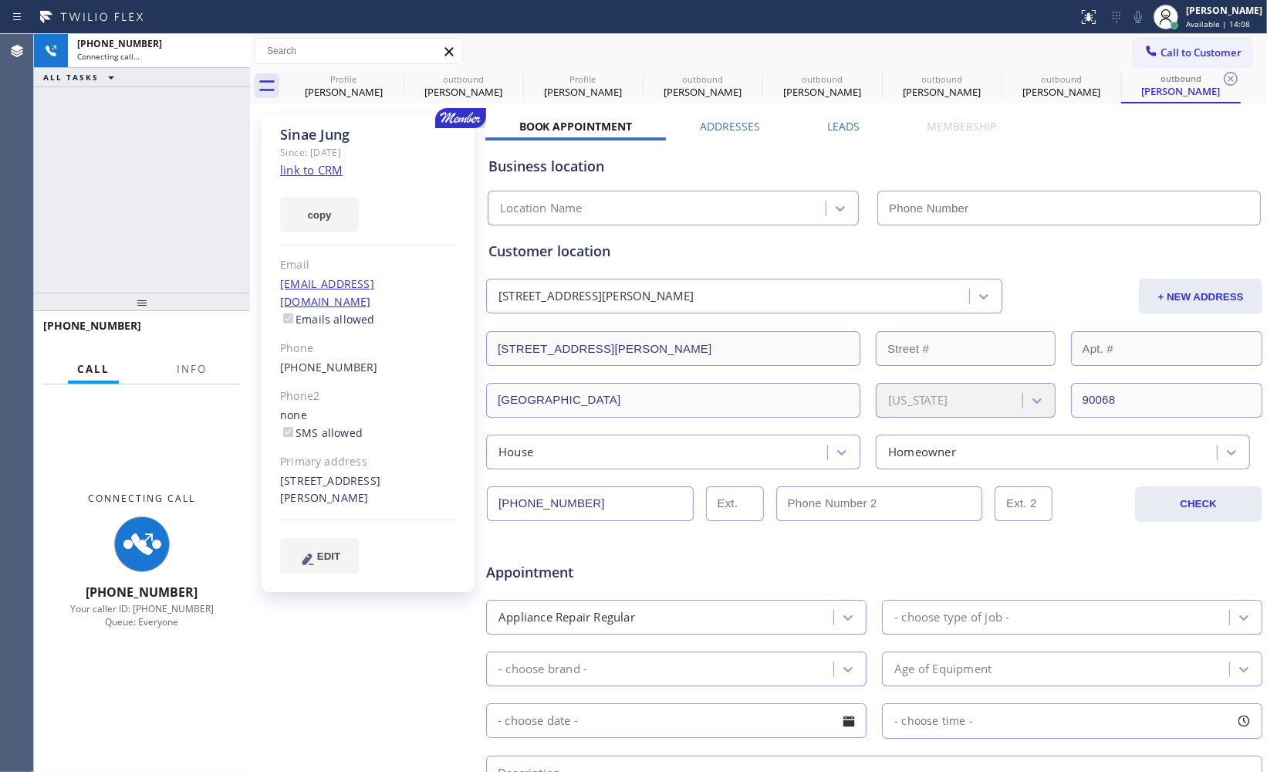
type input "[PHONE_NUMBER]"
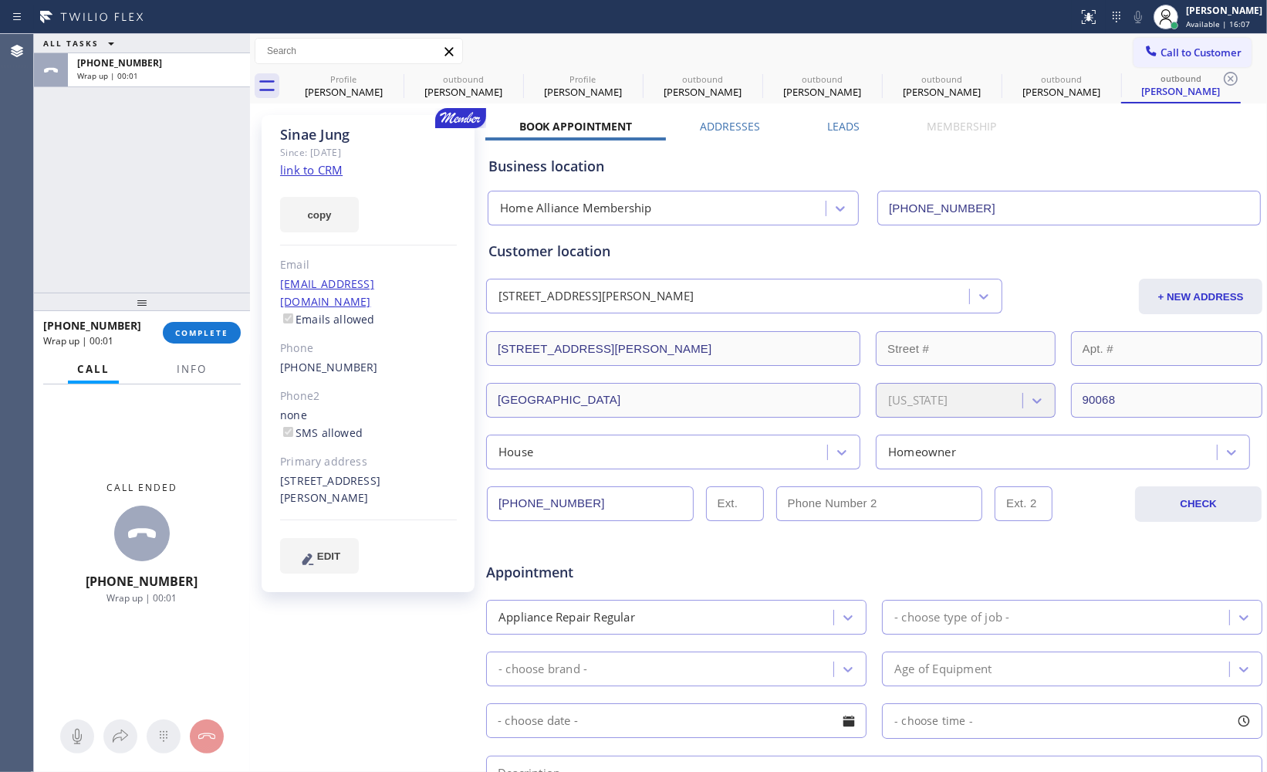
click at [183, 171] on div "ALL TASKS ALL TASKS ACTIVE TASKS TASKS IN WRAP UP [PHONE_NUMBER] Wrap up | 00:01" at bounding box center [142, 163] width 216 height 258
click at [218, 332] on span "COMPLETE" at bounding box center [201, 332] width 53 height 11
click at [195, 264] on div "ALL TASKS ALL TASKS ACTIVE TASKS TASKS IN WRAP UP [PHONE_NUMBER] Wrap up | 00:01" at bounding box center [142, 163] width 216 height 258
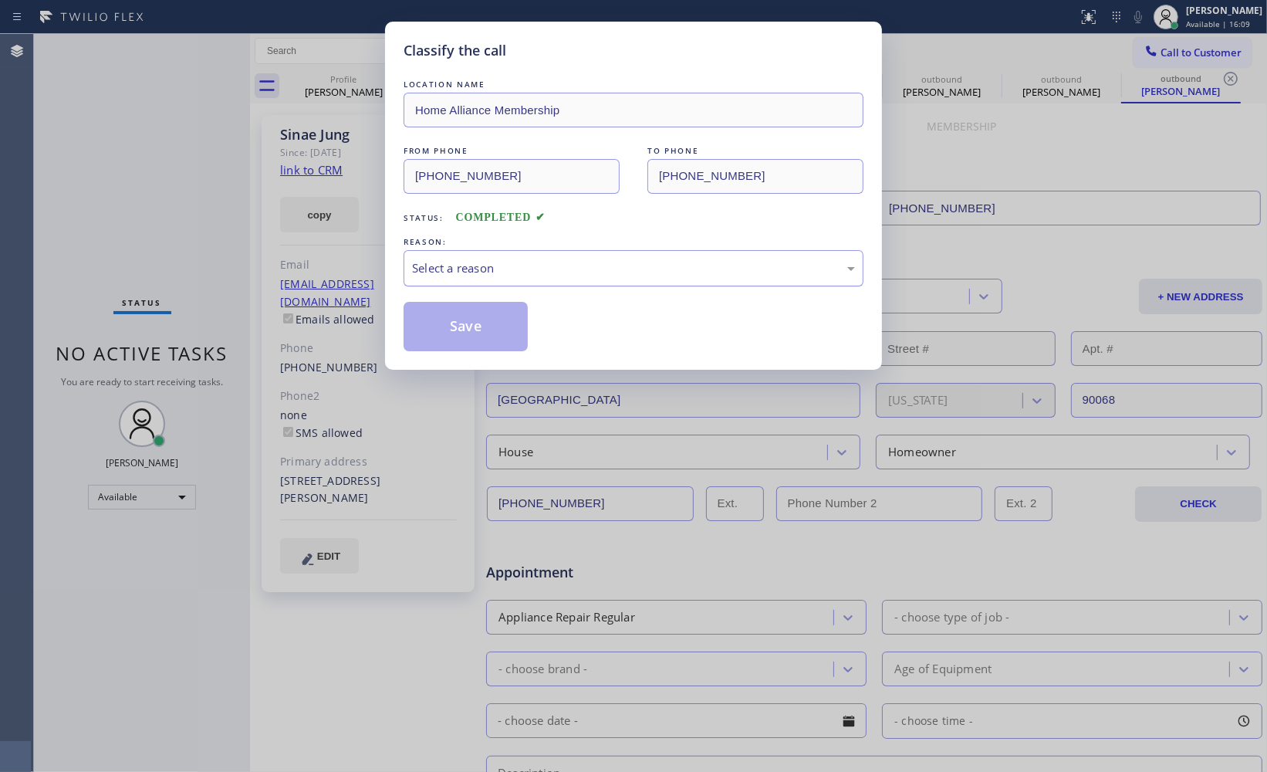
click at [442, 272] on div "Select a reason" at bounding box center [633, 268] width 443 height 18
click at [481, 319] on button "Save" at bounding box center [466, 326] width 124 height 49
